Goal: Communication & Community: Answer question/provide support

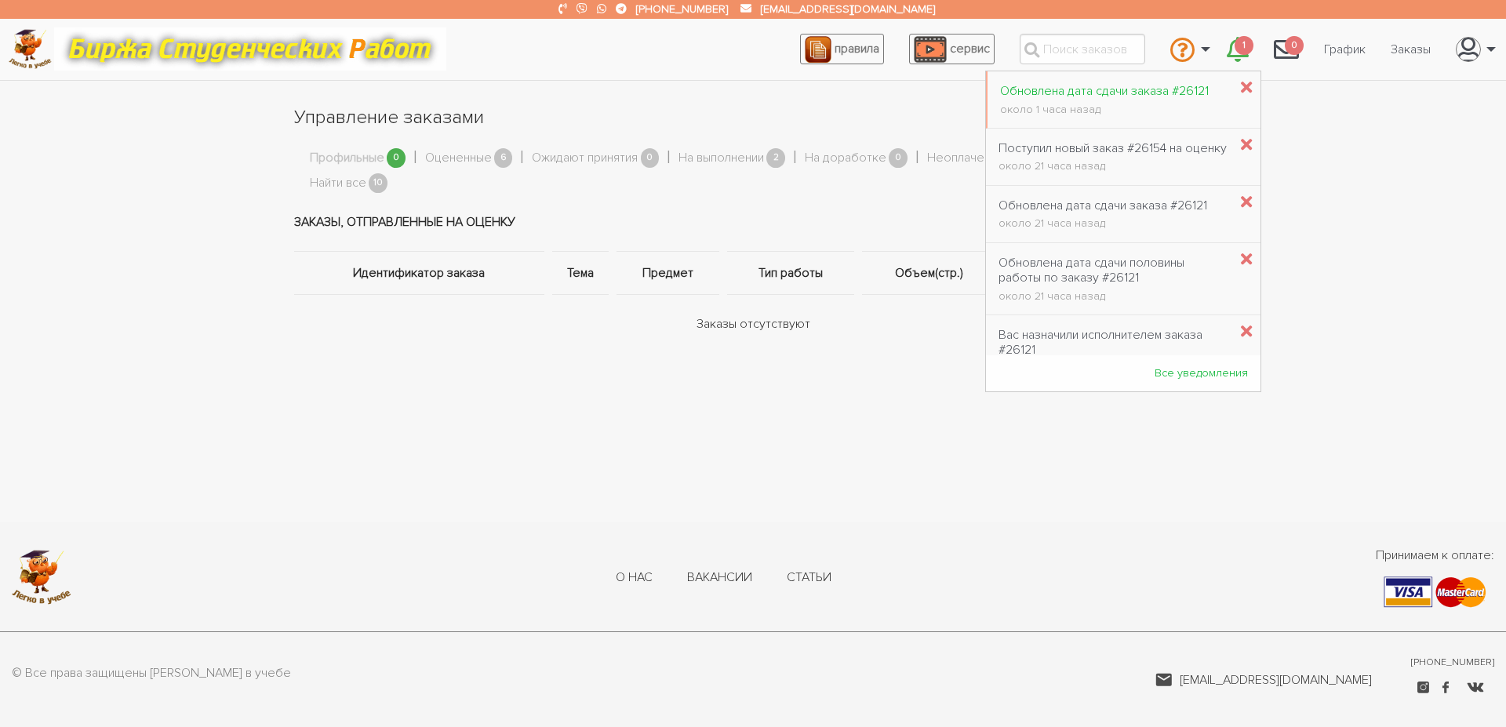
click at [1142, 96] on div "Обновлена дата сдачи заказа #26121" at bounding box center [1104, 91] width 209 height 15
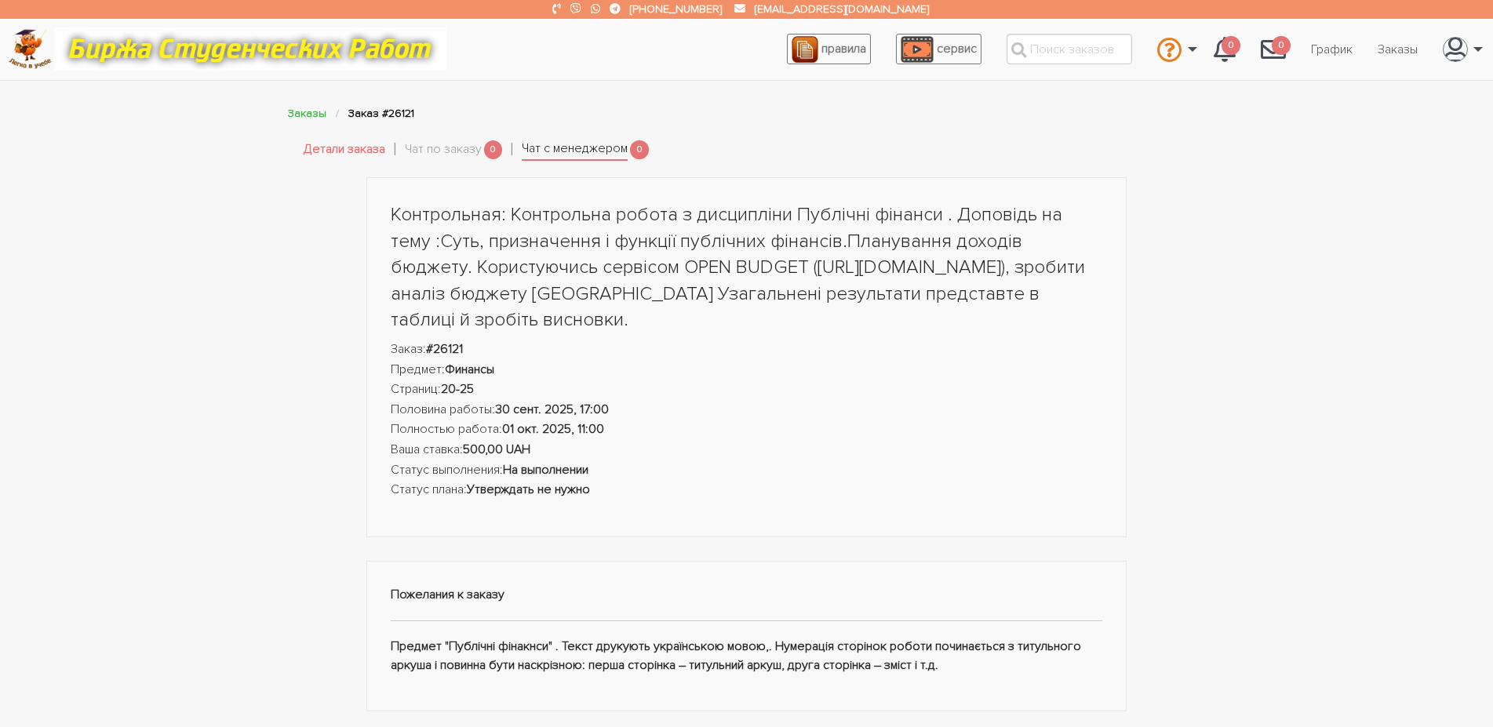
click at [616, 146] on link "Чат с менеджером" at bounding box center [575, 150] width 106 height 22
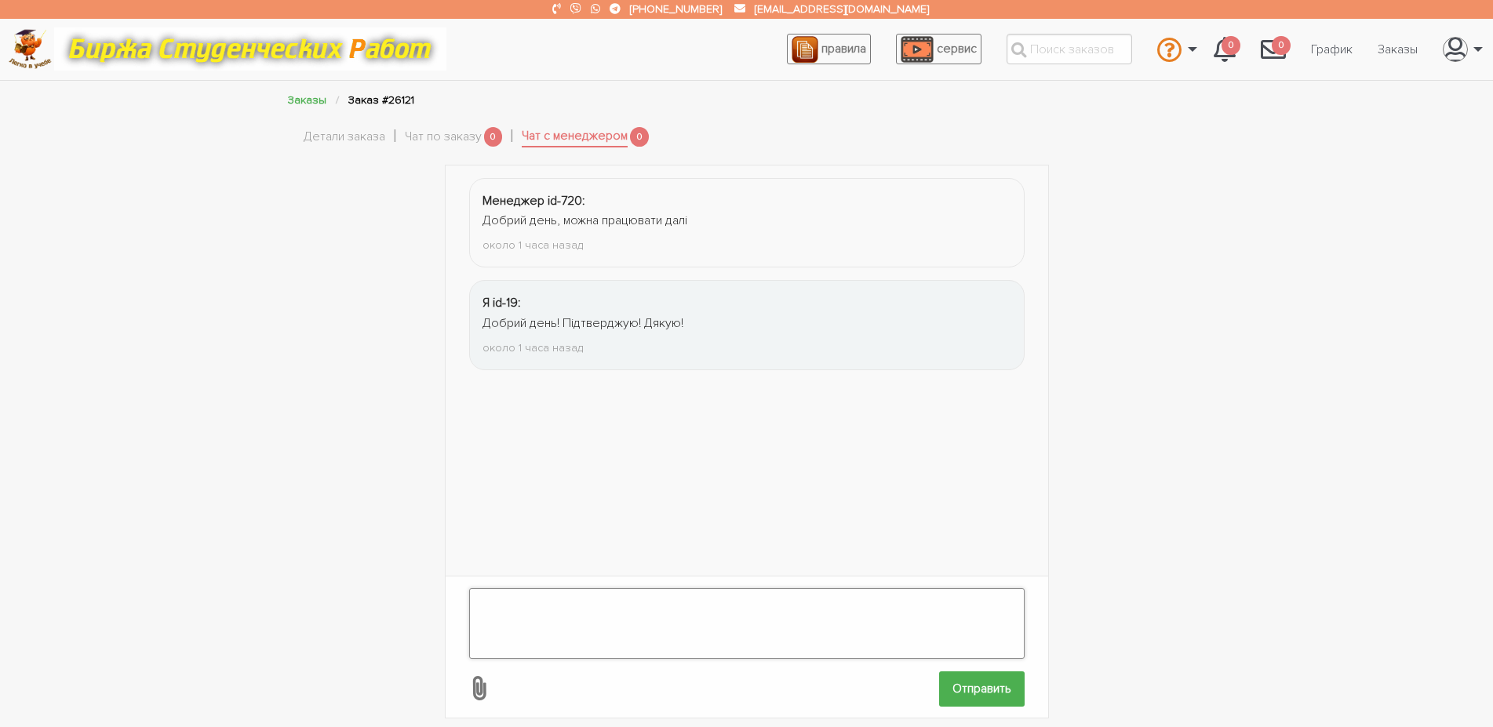
click at [597, 623] on textarea at bounding box center [746, 623] width 555 height 71
type textarea "Вибачте, трохи затримаю до 12:00."
click at [959, 681] on input "Отправить" at bounding box center [982, 688] width 86 height 35
click at [340, 144] on link "Детали заказа" at bounding box center [345, 137] width 82 height 20
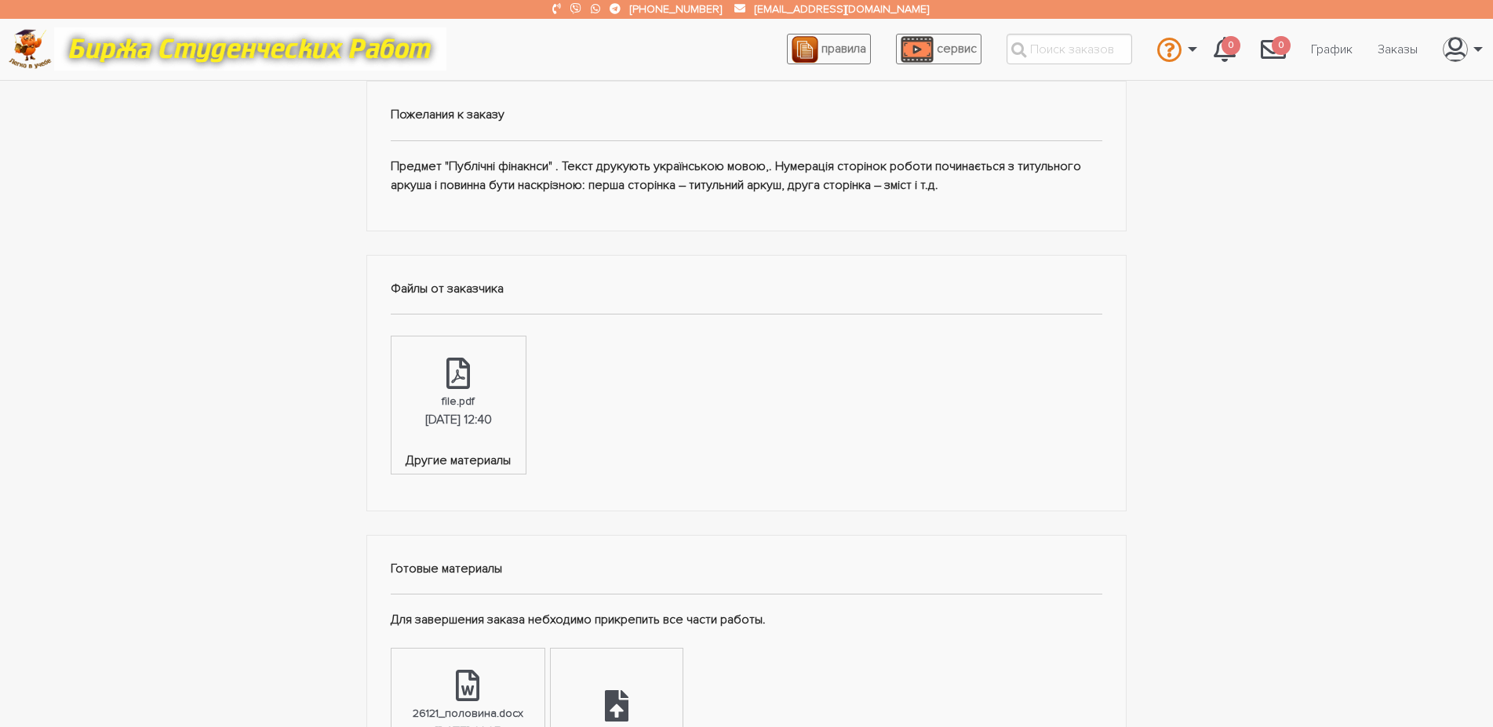
scroll to position [800, 0]
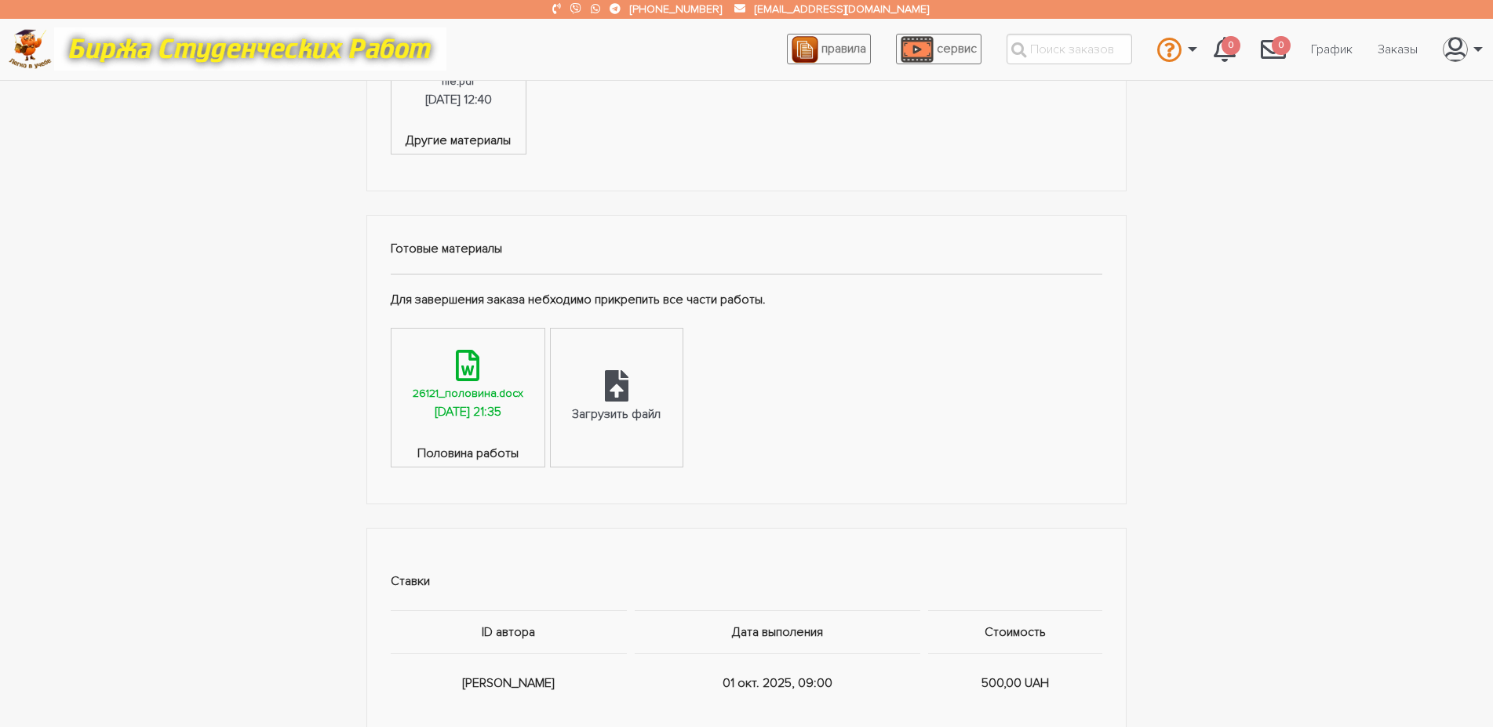
click at [453, 398] on div "26121_половина.docx" at bounding box center [468, 393] width 111 height 18
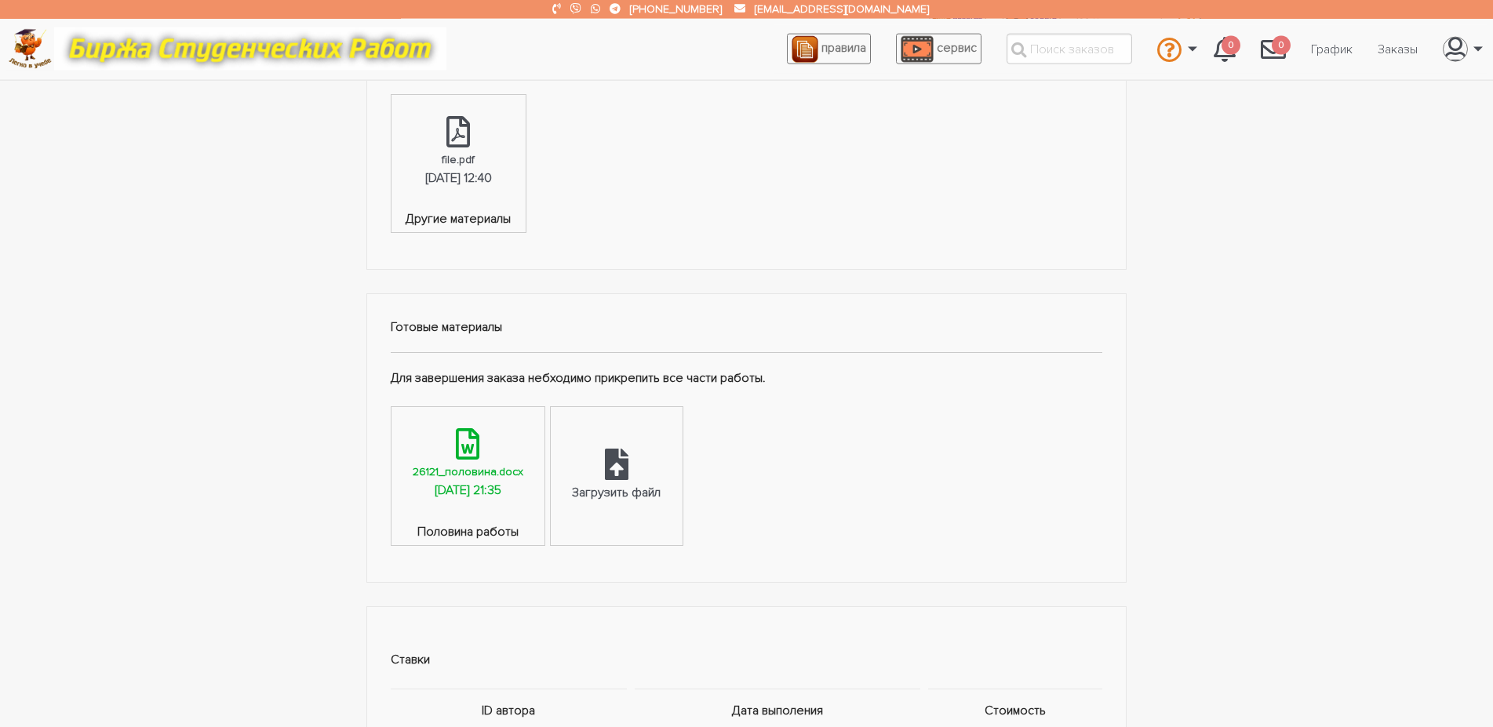
scroll to position [720, 0]
click at [479, 178] on div "[DATE] 12:40" at bounding box center [458, 180] width 67 height 20
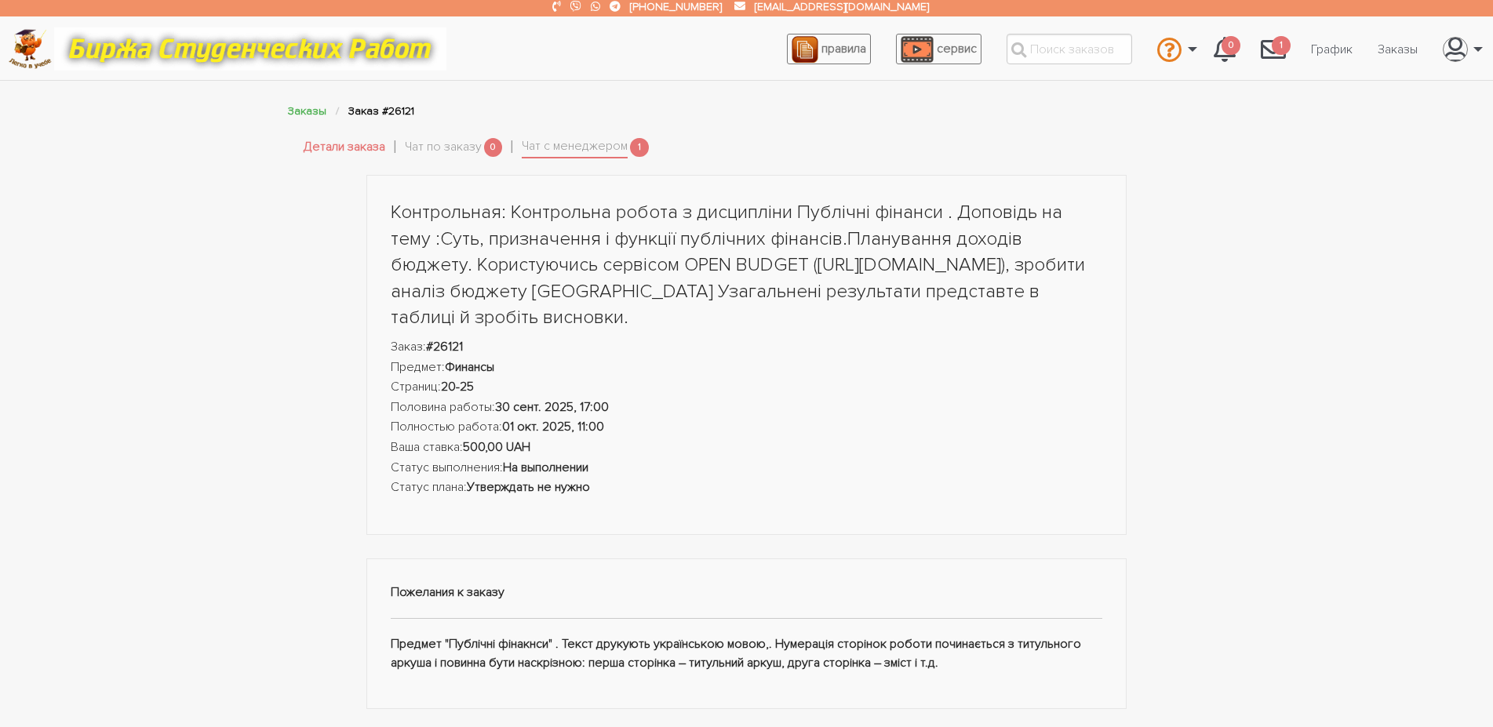
scroll to position [0, 0]
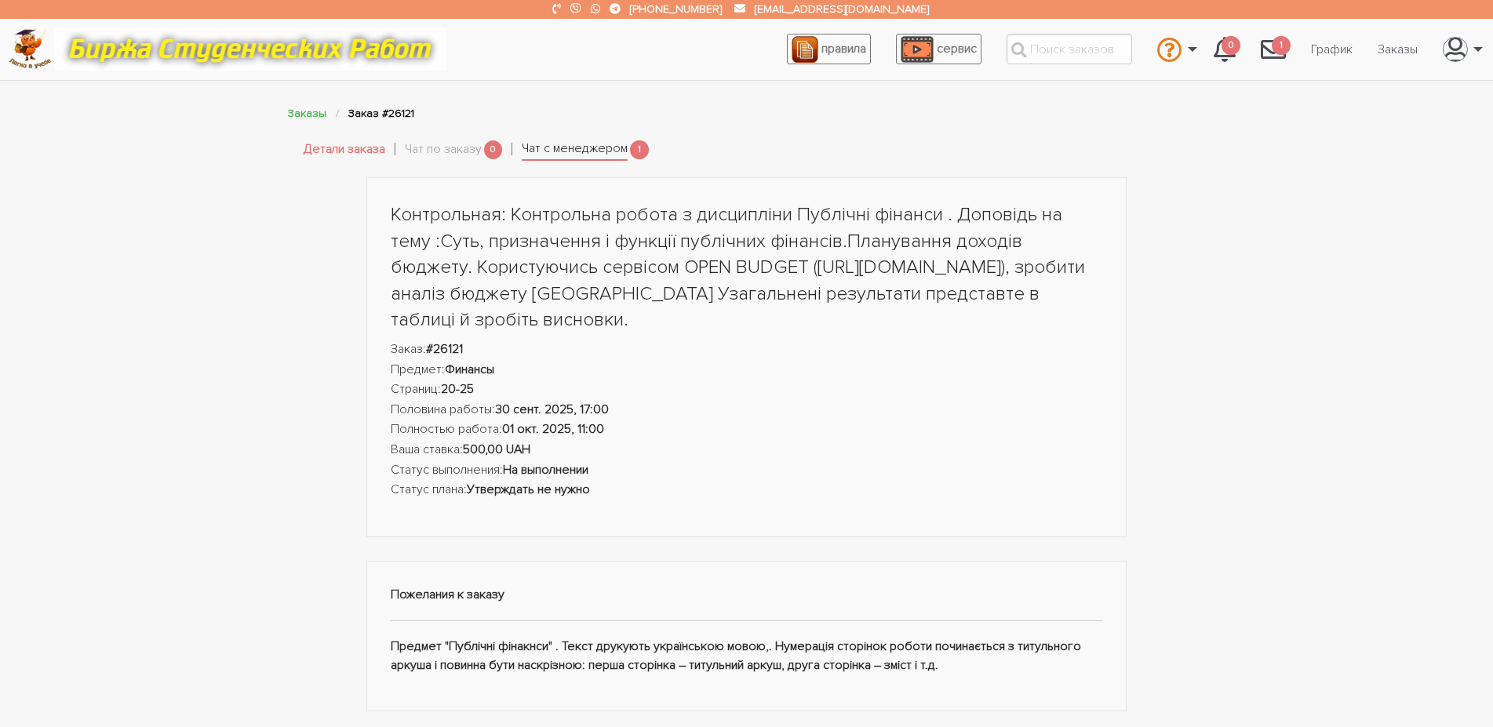
click at [560, 150] on link "Чат с менеджером" at bounding box center [575, 150] width 106 height 22
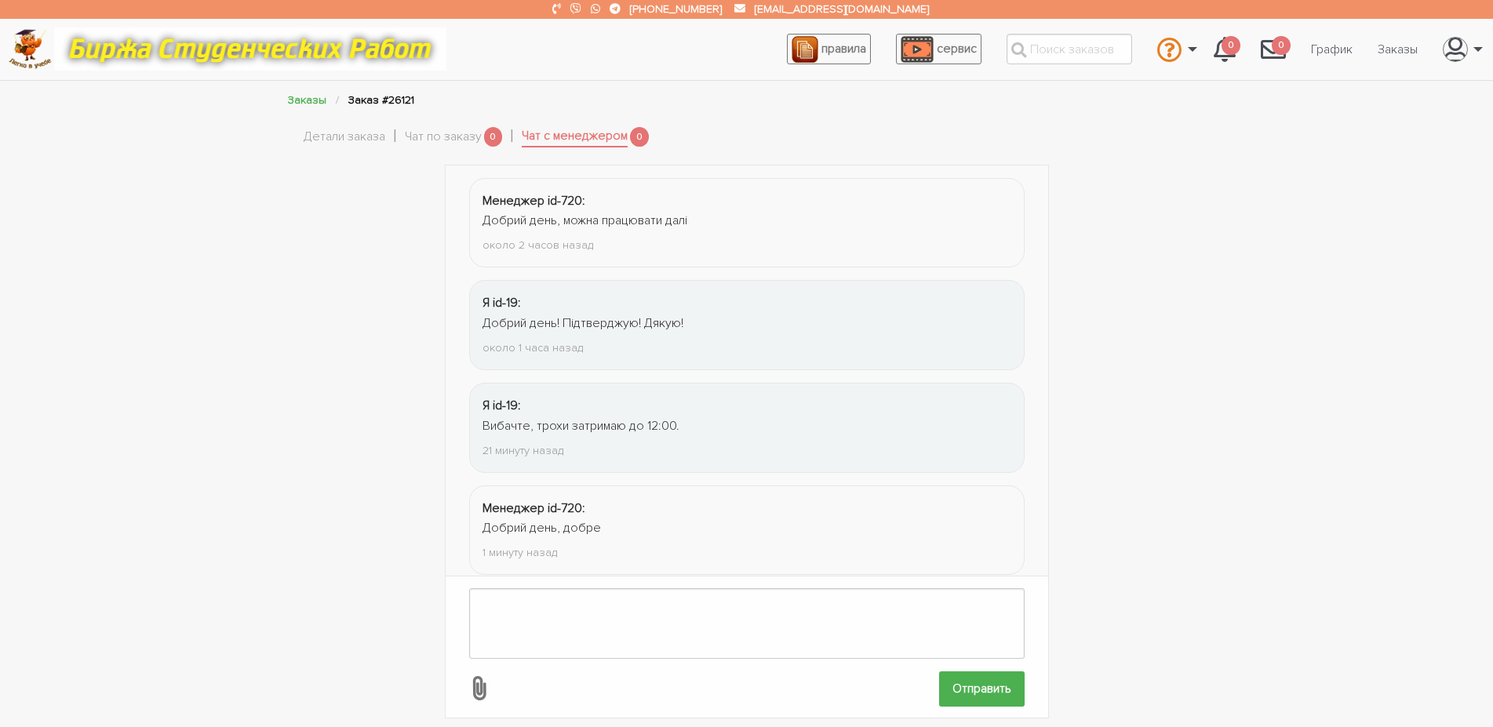
scroll to position [24, 0]
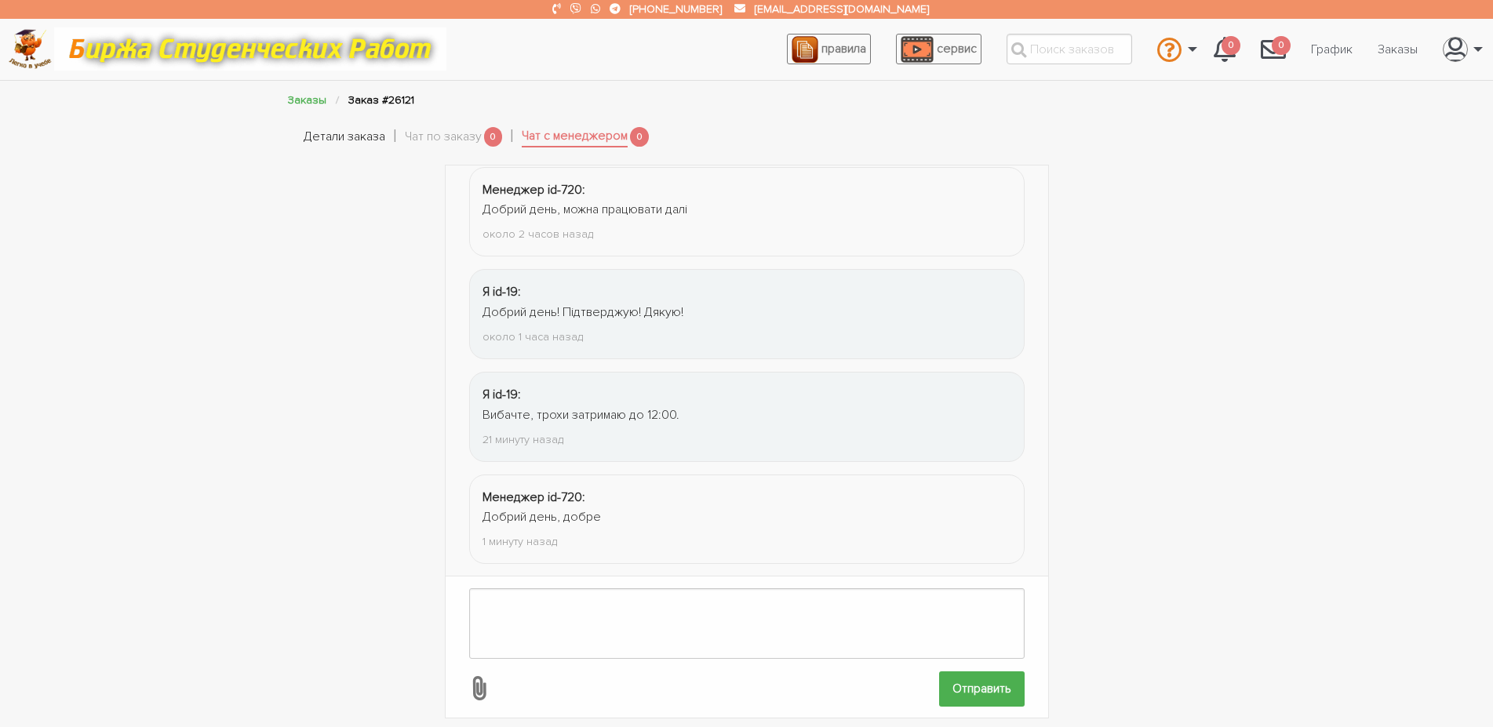
click at [358, 142] on link "Детали заказа" at bounding box center [345, 137] width 82 height 20
